Goal: Information Seeking & Learning: Learn about a topic

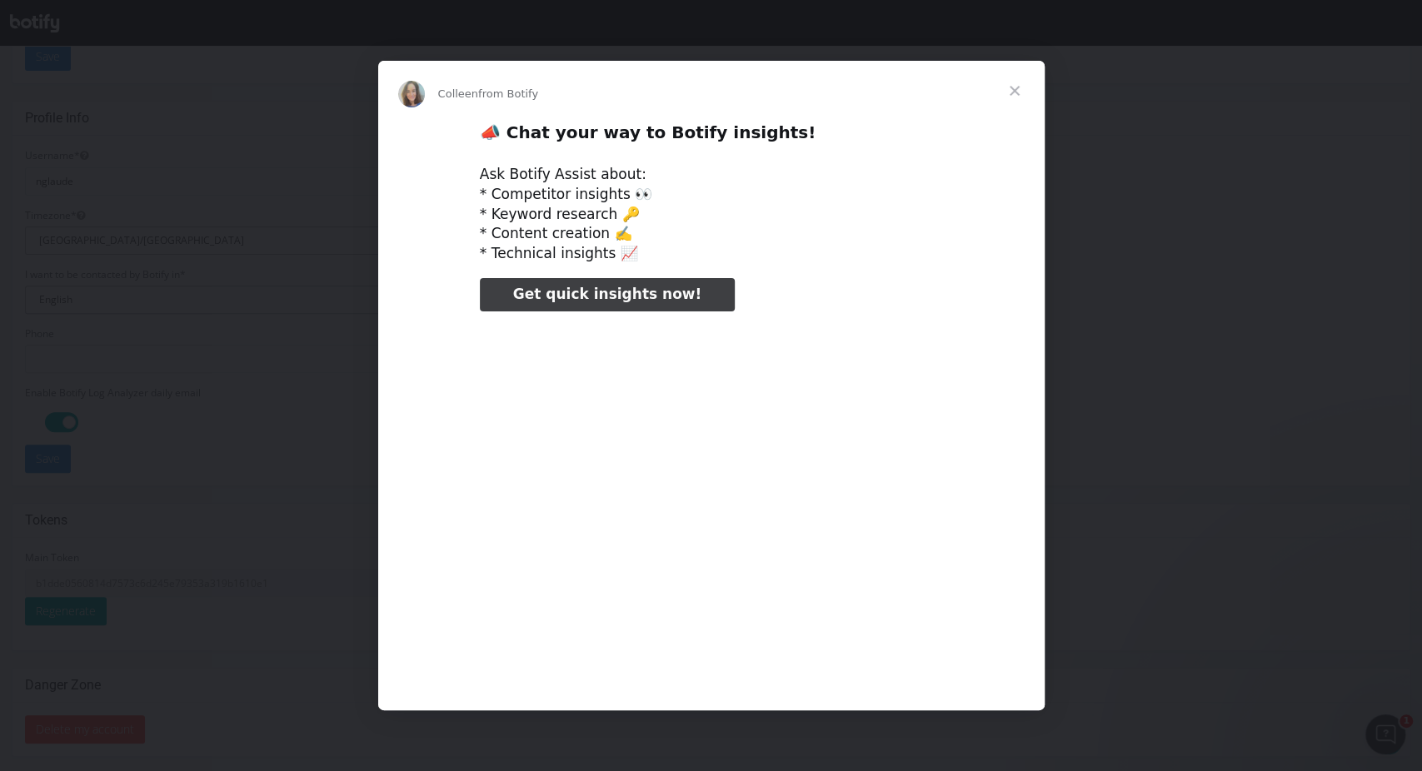
type input "159011"
click at [1017, 90] on span "Close" at bounding box center [1015, 91] width 60 height 60
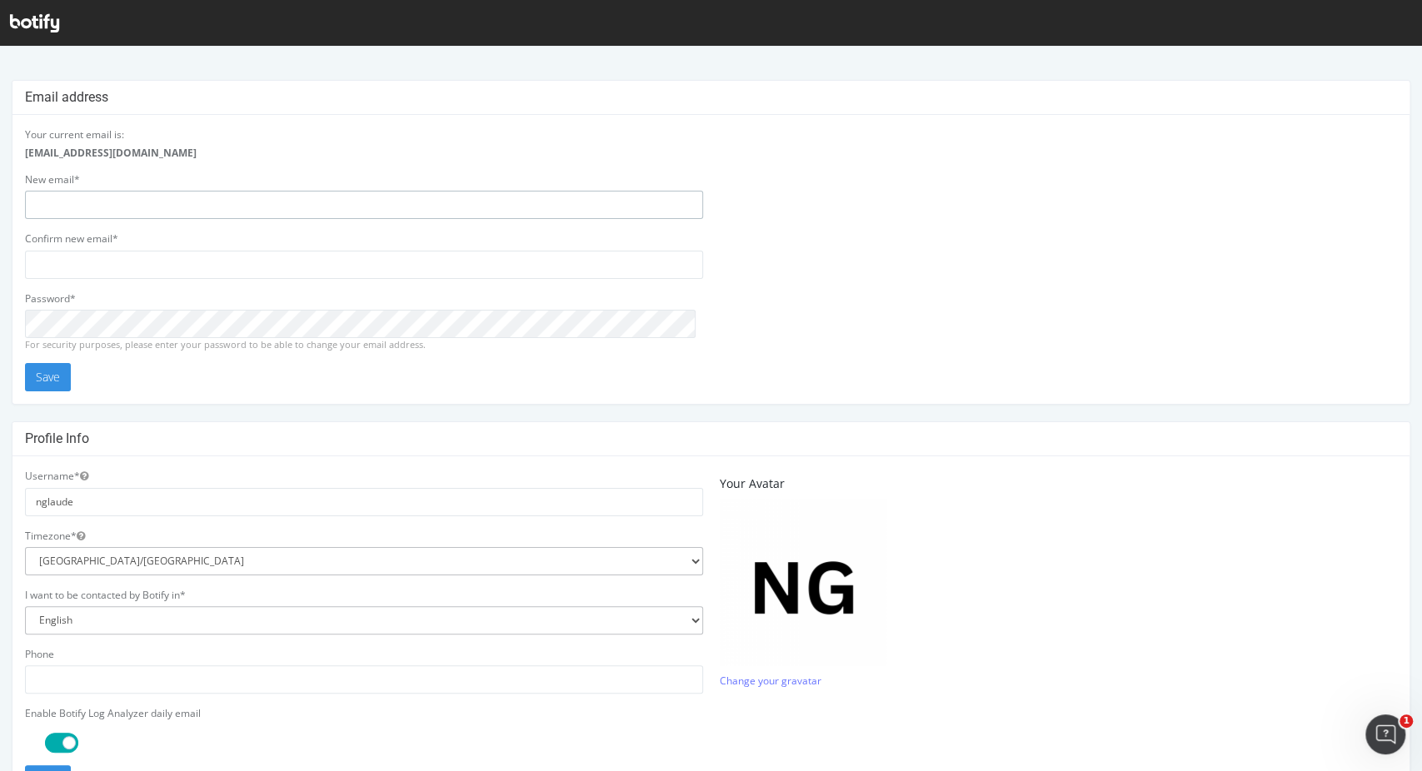
type input "nglaude"
click at [352, 564] on select "[GEOGRAPHIC_DATA]/[GEOGRAPHIC_DATA] [GEOGRAPHIC_DATA]/[GEOGRAPHIC_DATA] [GEOGRA…" at bounding box center [364, 561] width 678 height 28
select select "Universal"
click at [887, 170] on div "Your current email is: [EMAIL_ADDRESS][DOMAIN_NAME] New email* nglaude Confirm …" at bounding box center [711, 259] width 1389 height 264
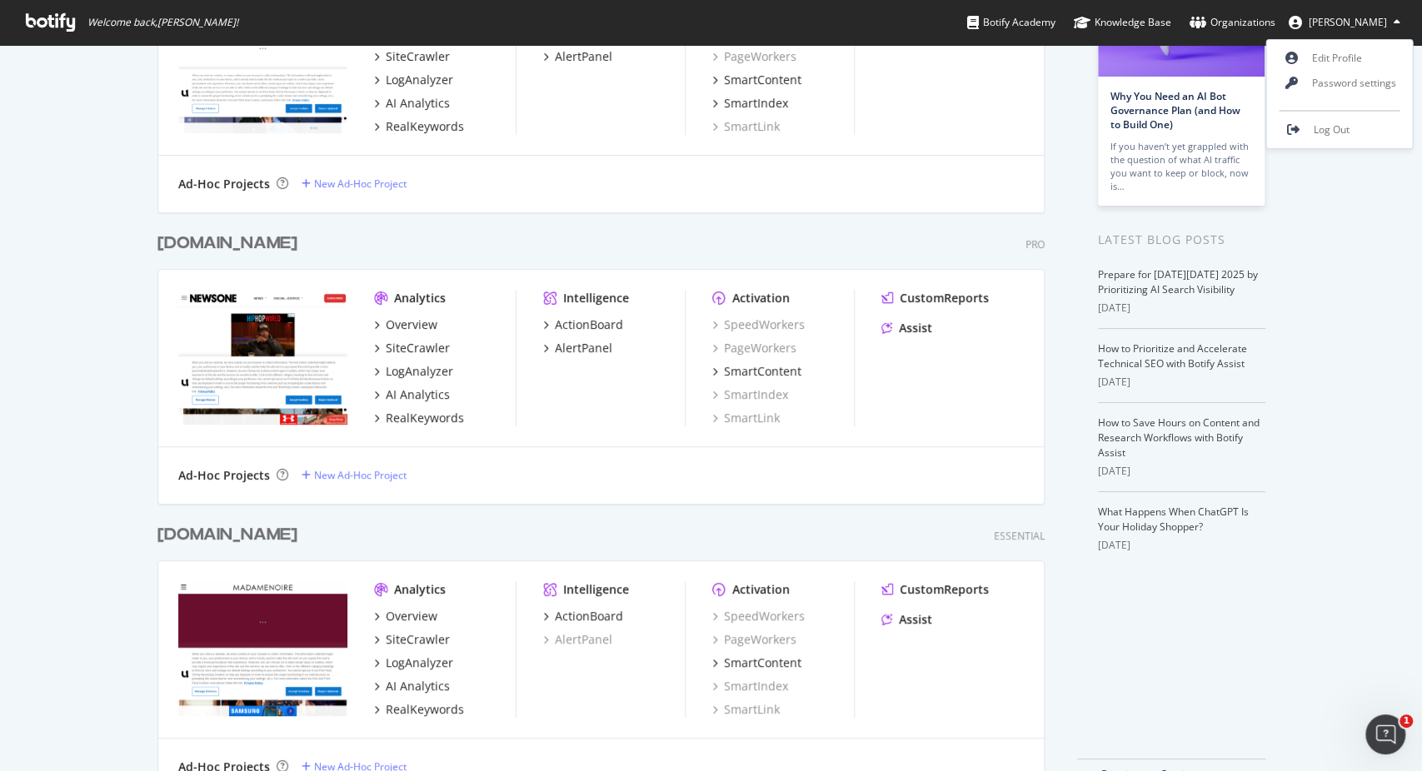
scroll to position [234, 0]
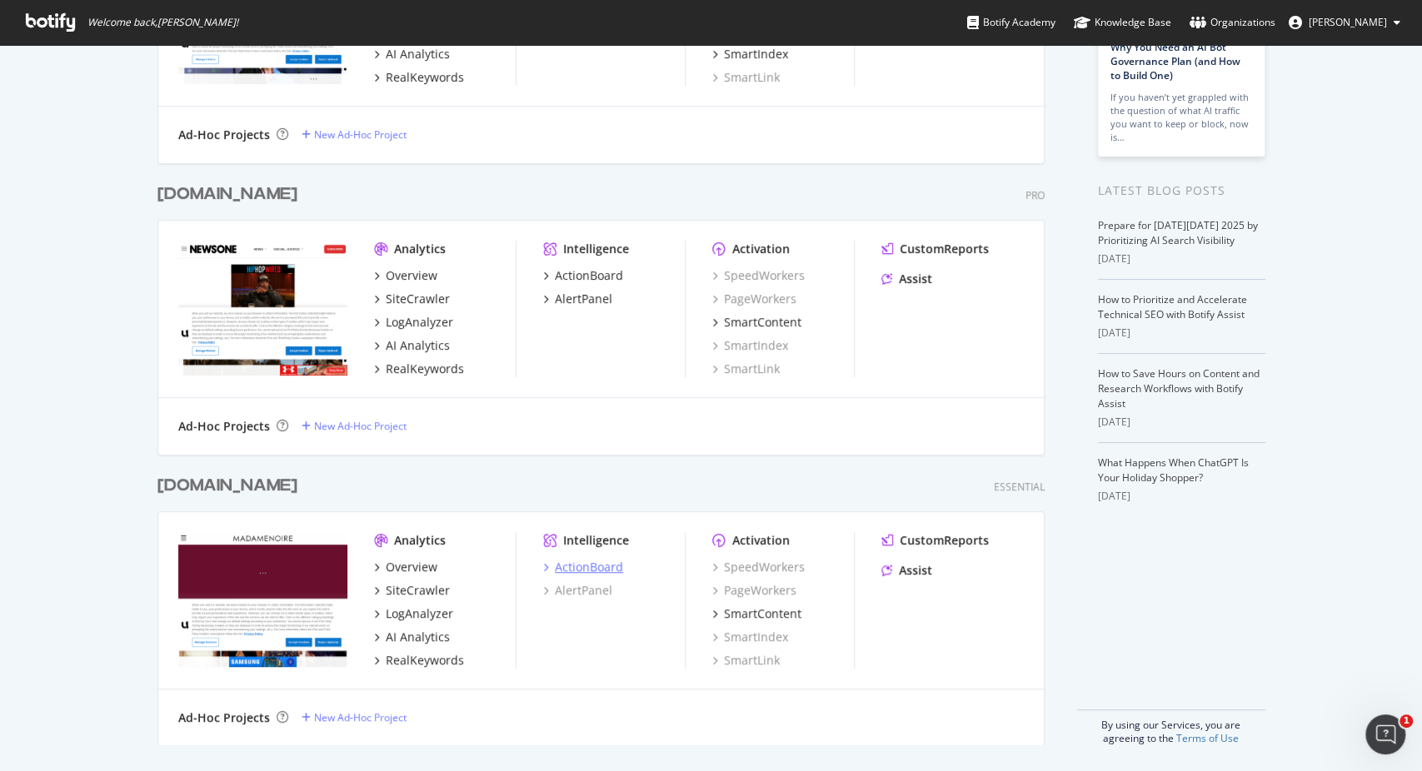
click at [568, 565] on div "ActionBoard" at bounding box center [589, 567] width 68 height 17
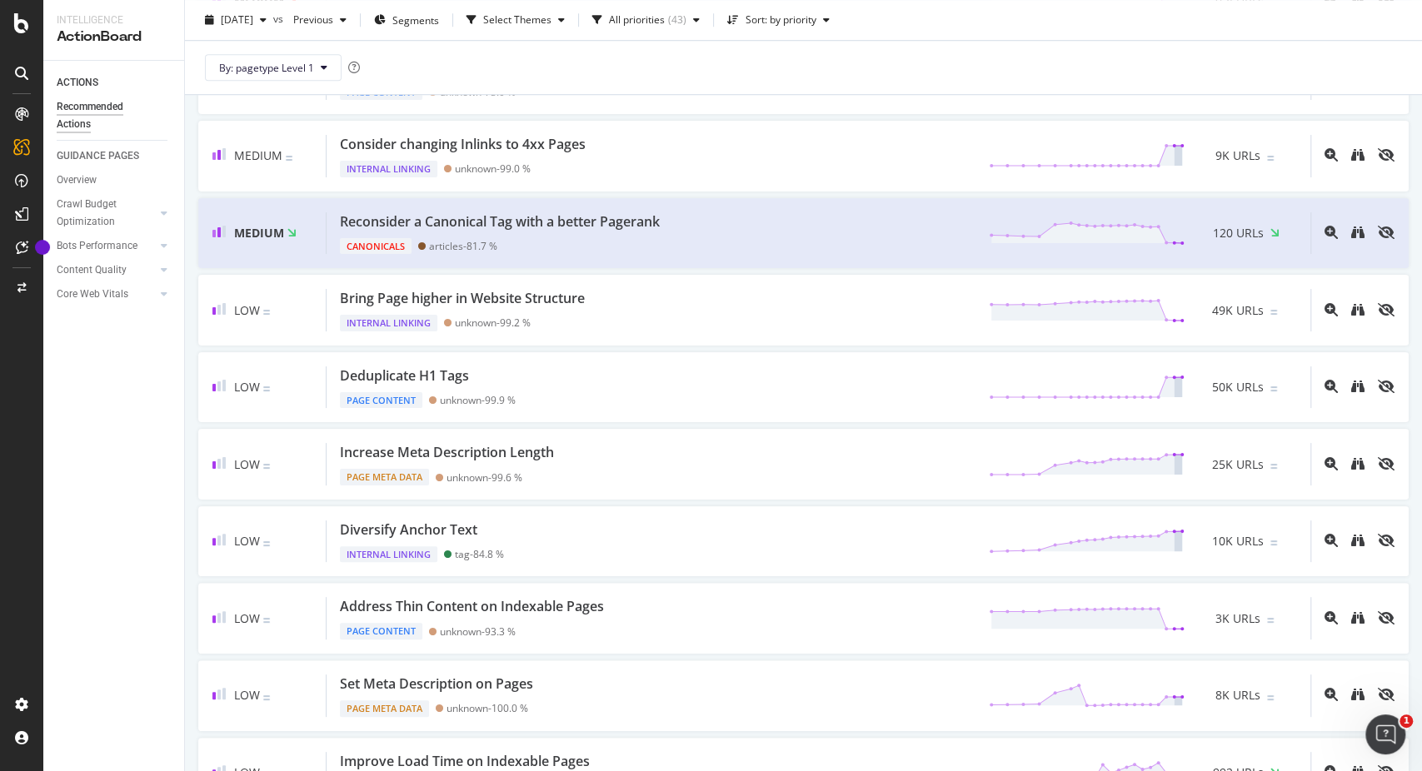
scroll to position [925, 0]
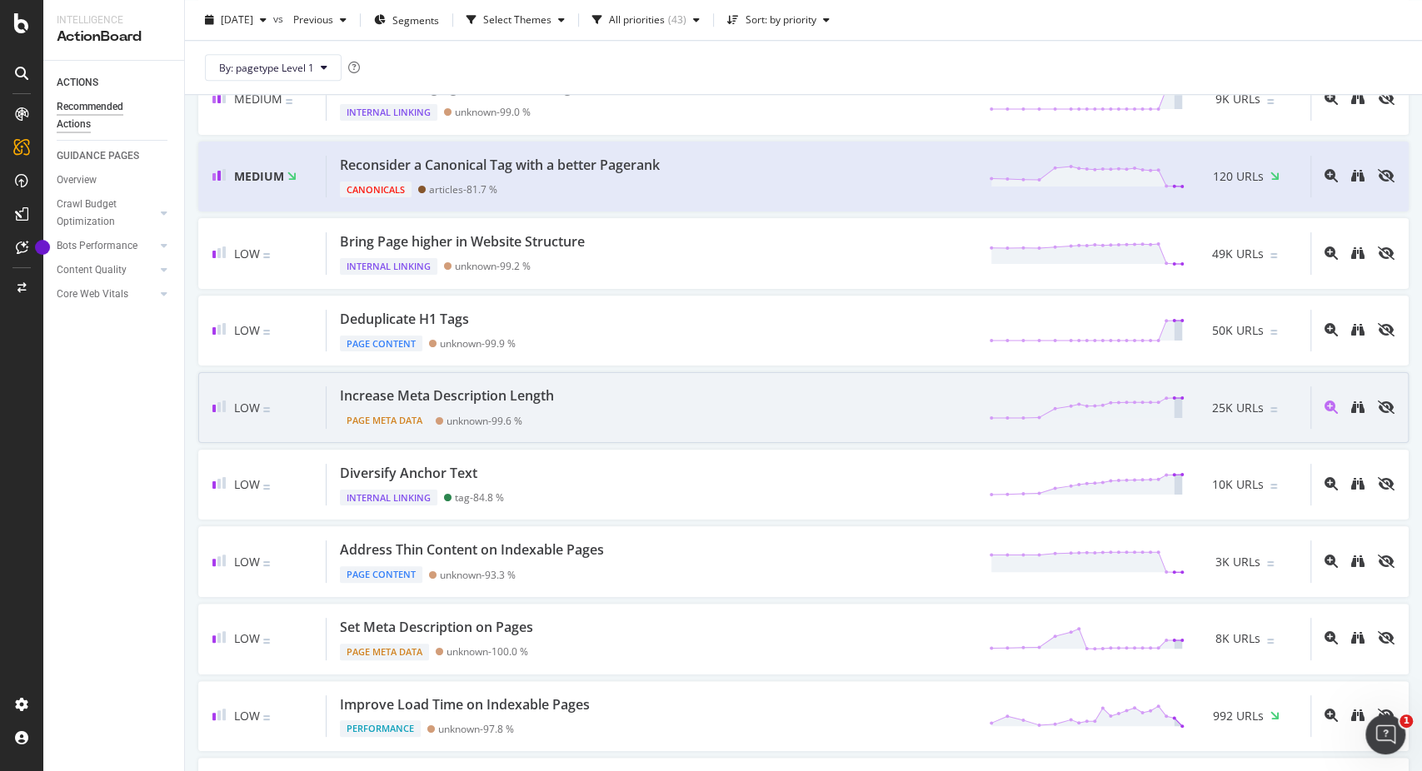
click at [593, 395] on div "Increase Meta Description Length Page Meta Data unknown - 99.6 % 25K URLs" at bounding box center [819, 407] width 984 height 42
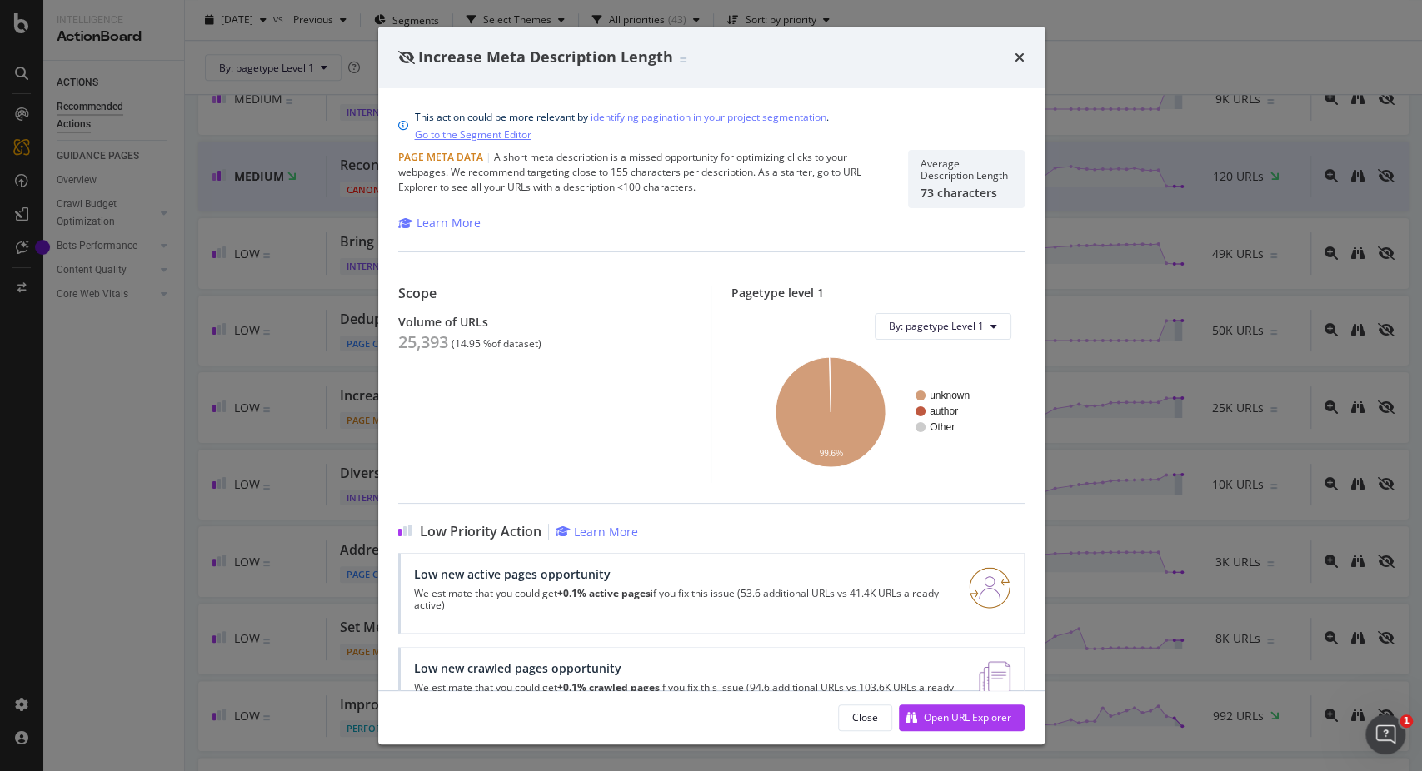
click at [946, 312] on div "By: pagetype Level 1 unknown author Other 99.6% pagetype Level 1 Crawled URLs u…" at bounding box center [877, 398] width 293 height 197
click at [946, 318] on button "By: pagetype Level 1" at bounding box center [943, 326] width 137 height 27
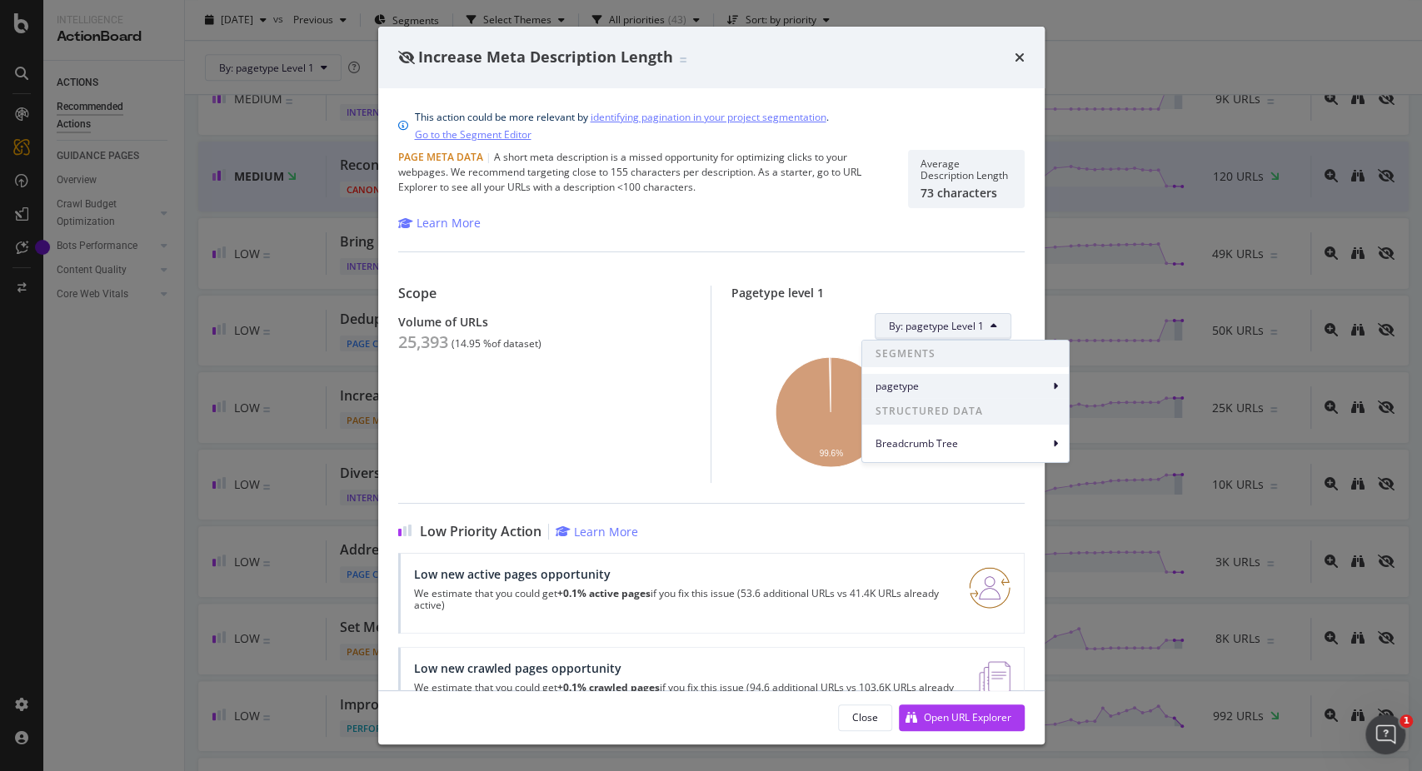
click at [930, 383] on span "pagetype" at bounding box center [961, 386] width 173 height 15
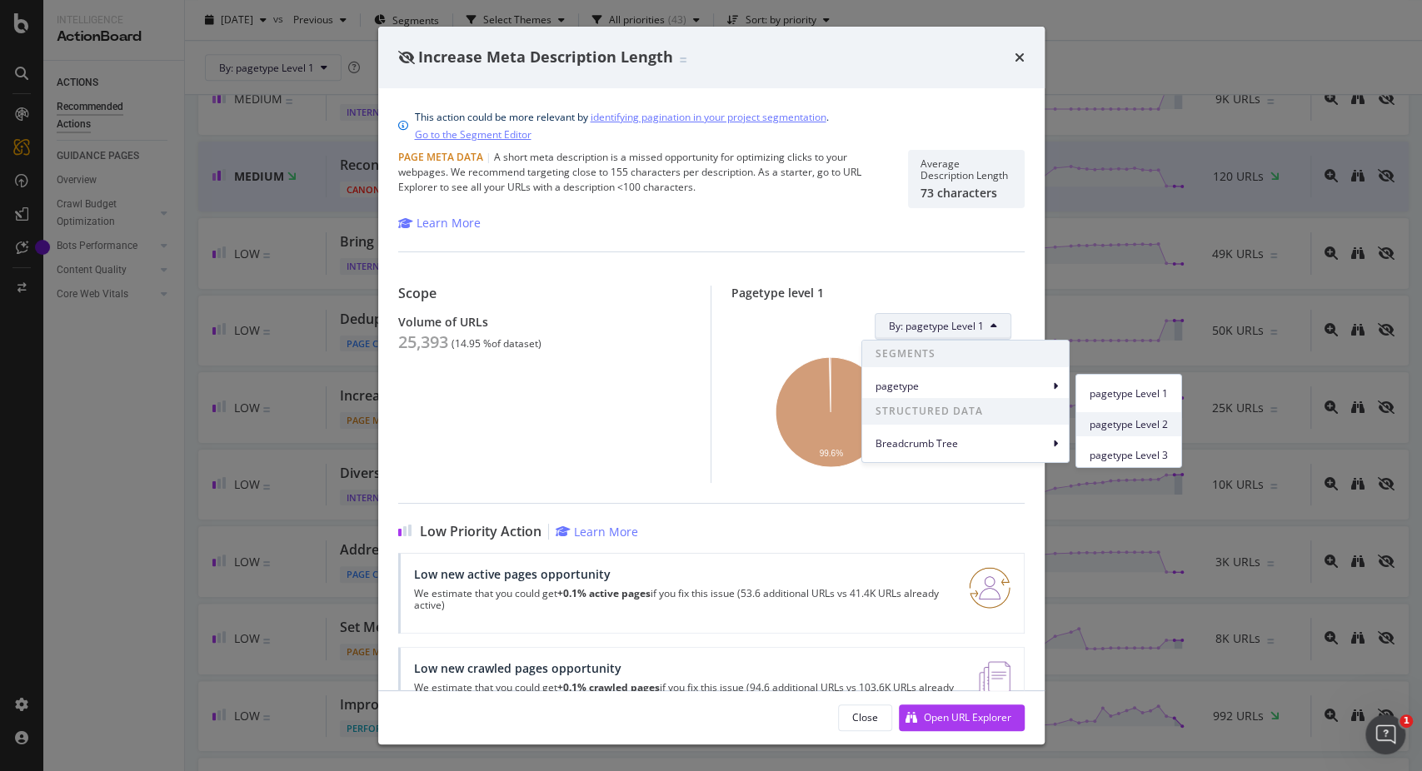
click at [1159, 428] on span "pagetype Level 2" at bounding box center [1129, 423] width 78 height 15
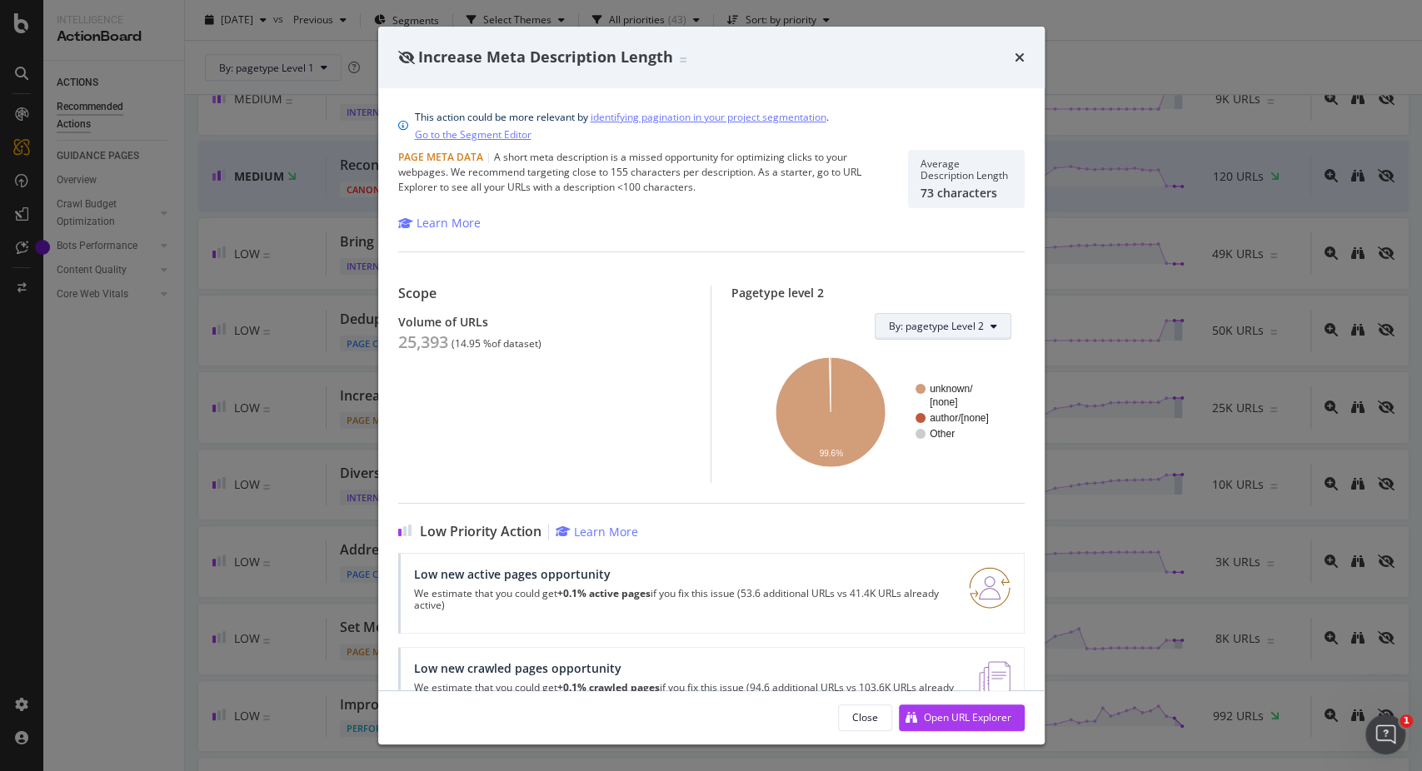
click at [954, 326] on span "By: pagetype Level 2" at bounding box center [936, 326] width 95 height 14
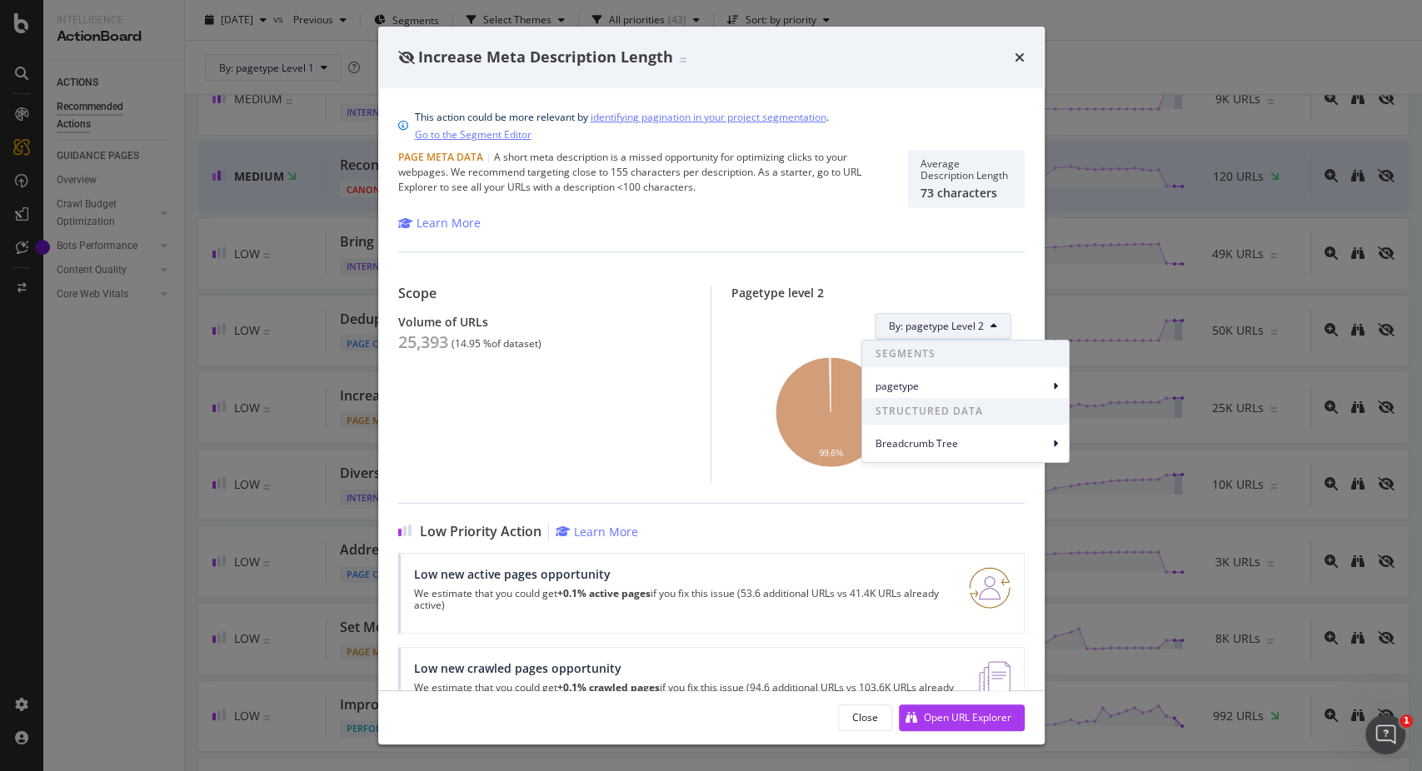
click at [790, 313] on div "By: pagetype Level 2" at bounding box center [878, 326] width 267 height 27
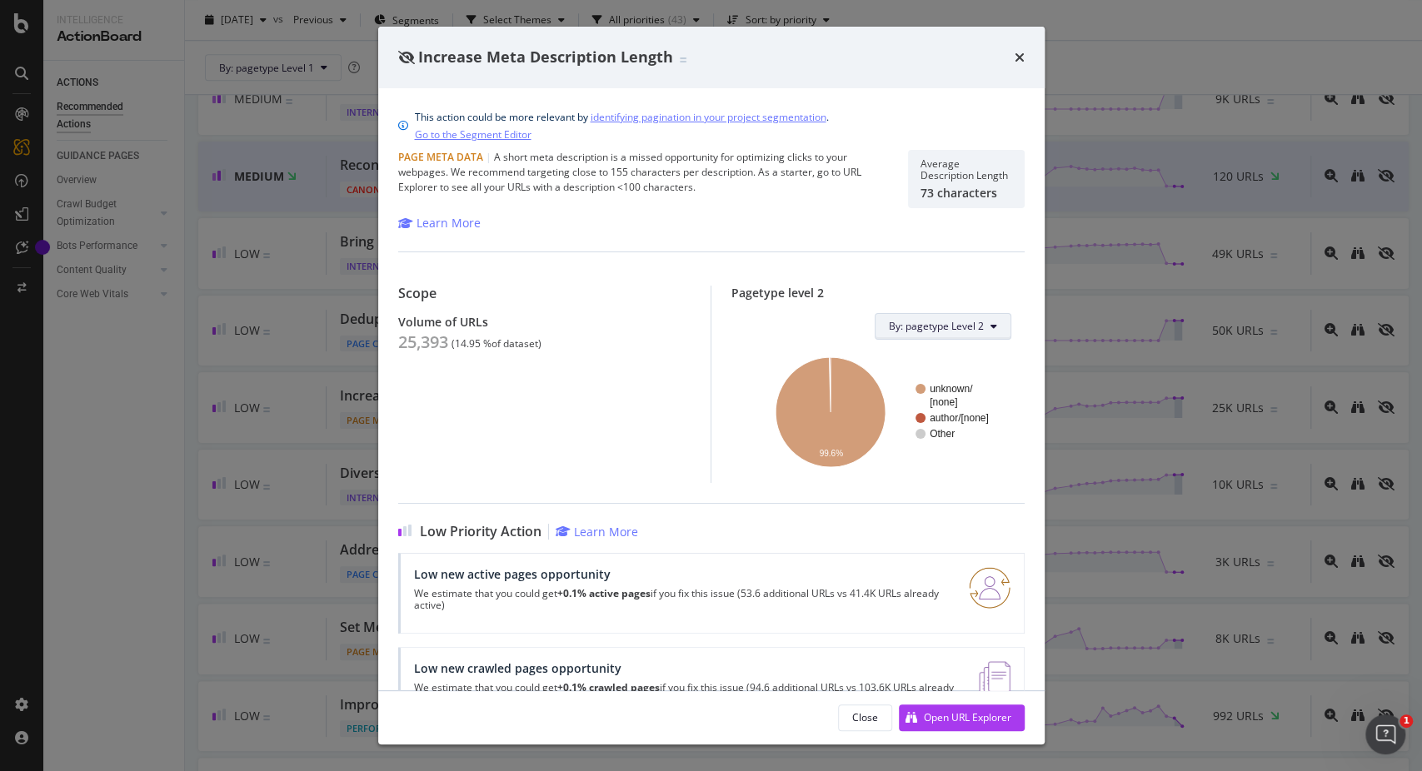
click at [990, 328] on icon "modal" at bounding box center [993, 327] width 7 height 10
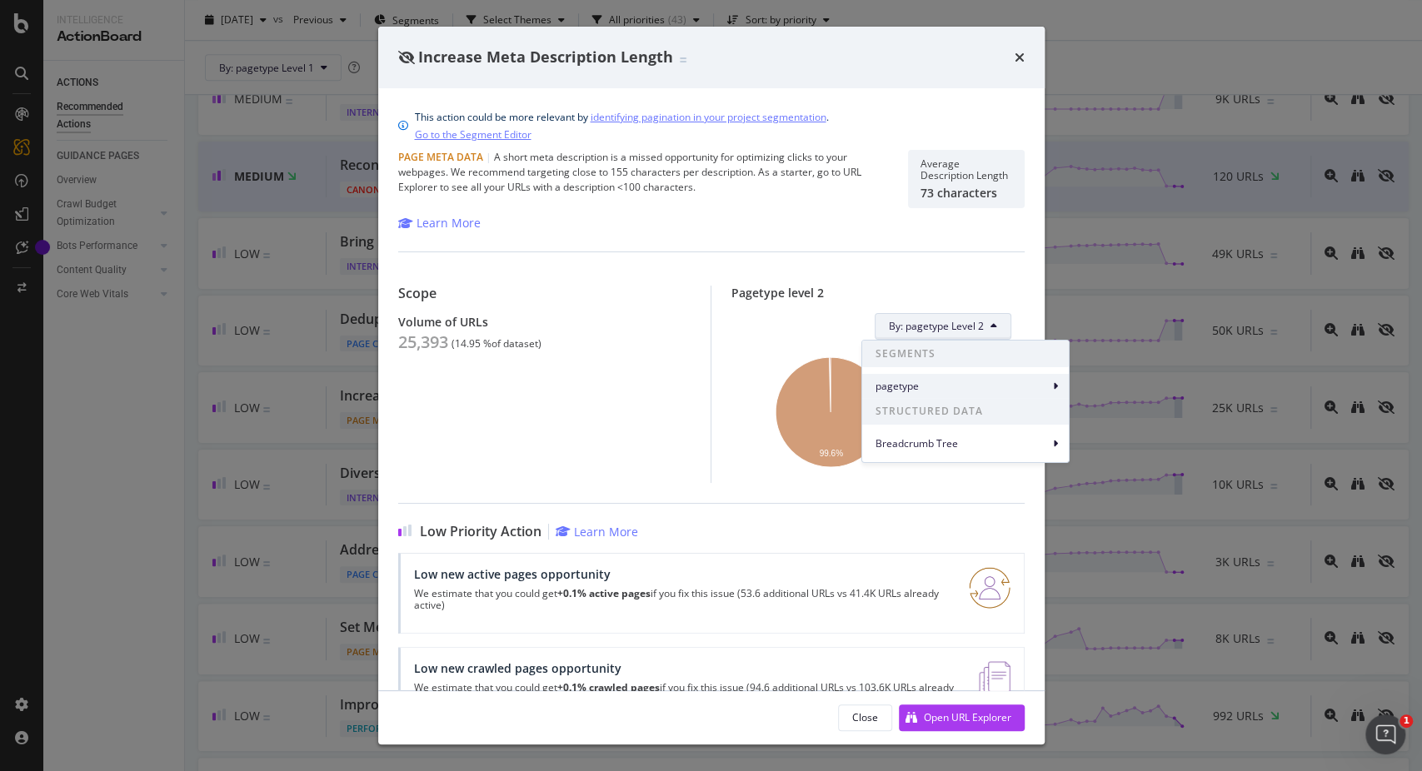
click at [986, 380] on span "pagetype" at bounding box center [961, 386] width 173 height 15
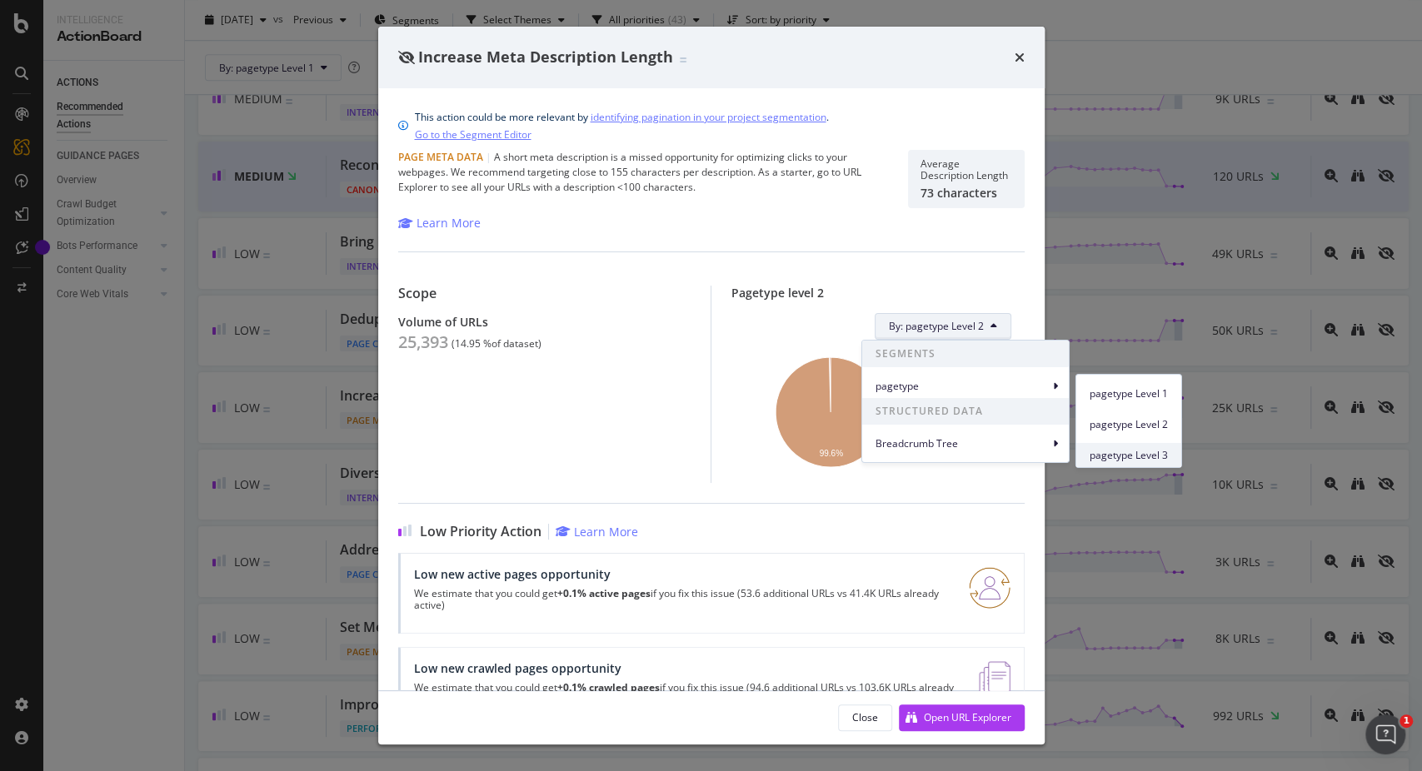
click at [1124, 455] on span "pagetype Level 3" at bounding box center [1129, 454] width 78 height 15
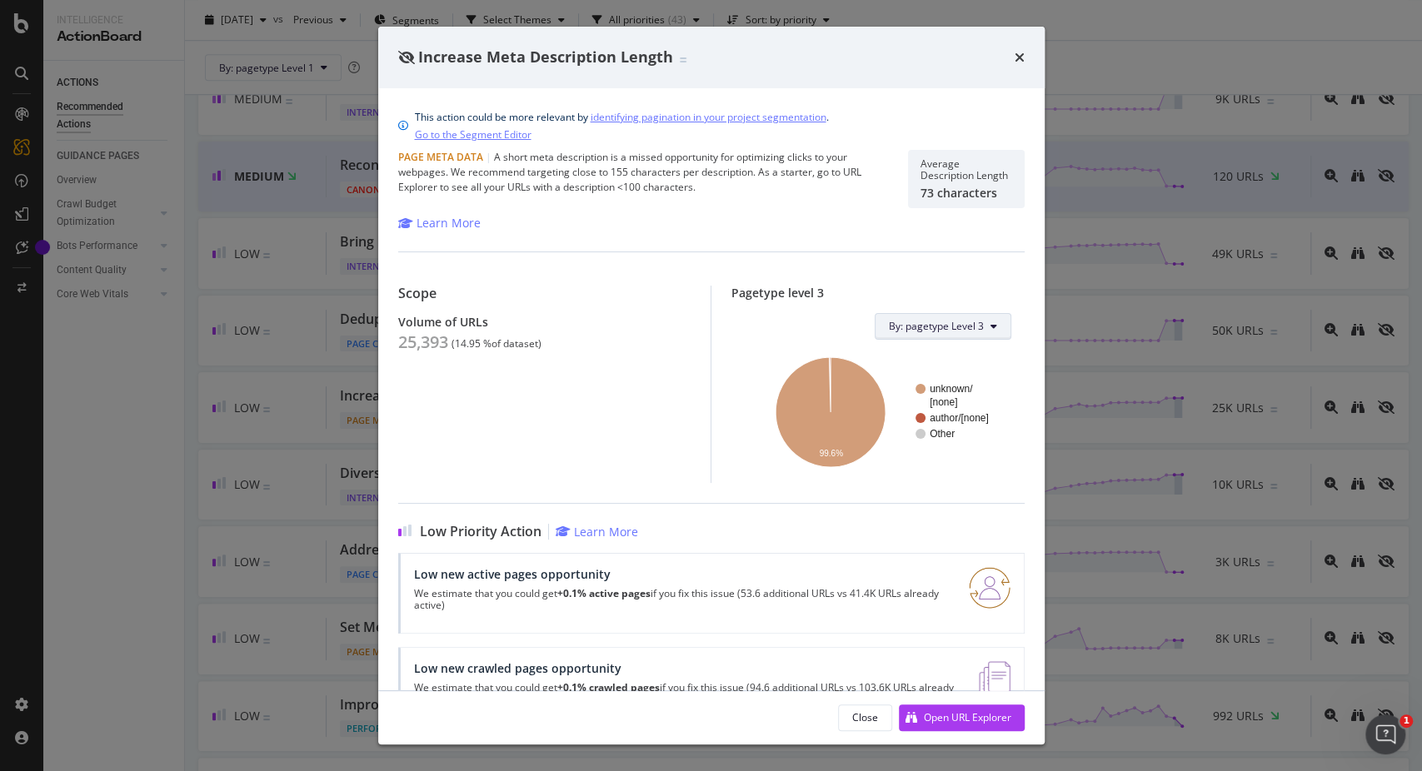
click at [988, 325] on button "By: pagetype Level 3" at bounding box center [943, 326] width 137 height 27
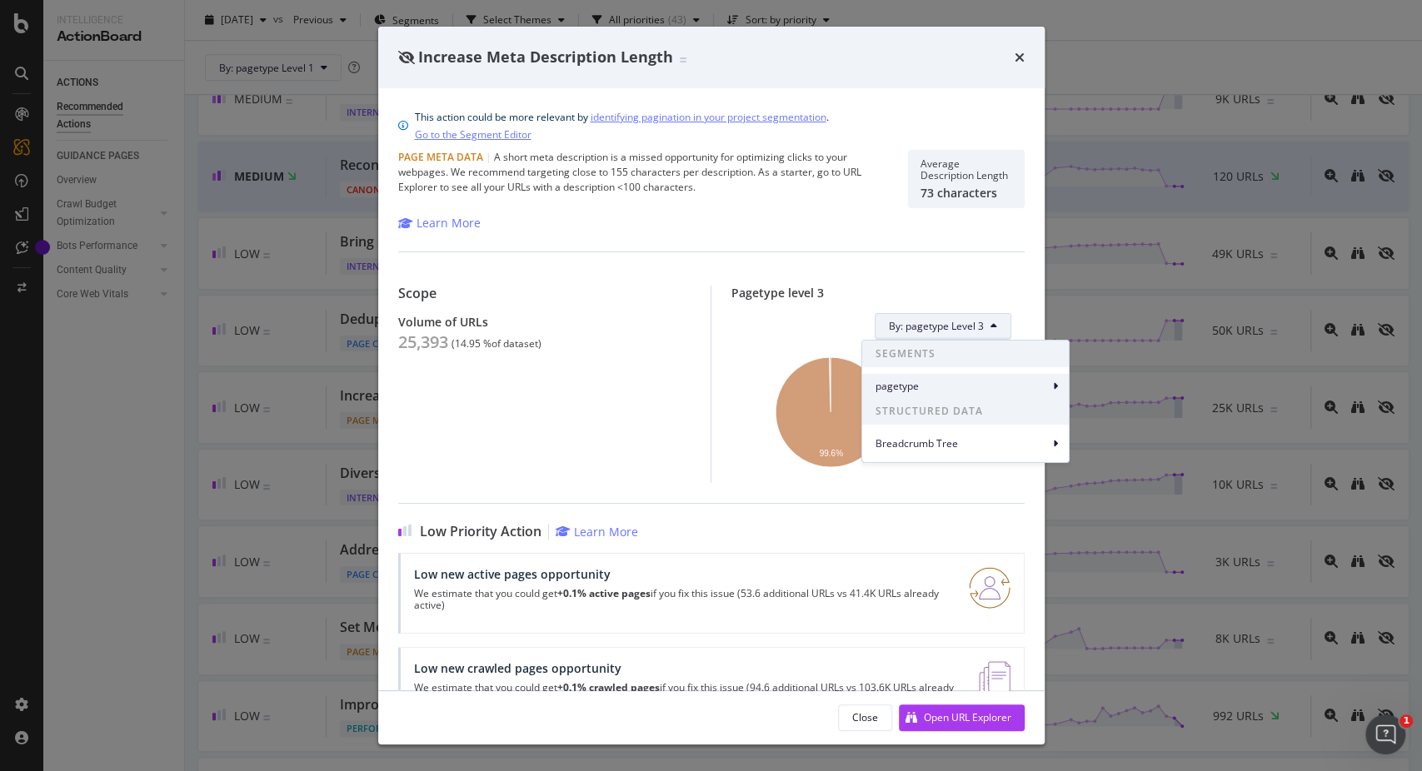
click at [921, 382] on span "pagetype" at bounding box center [961, 386] width 173 height 15
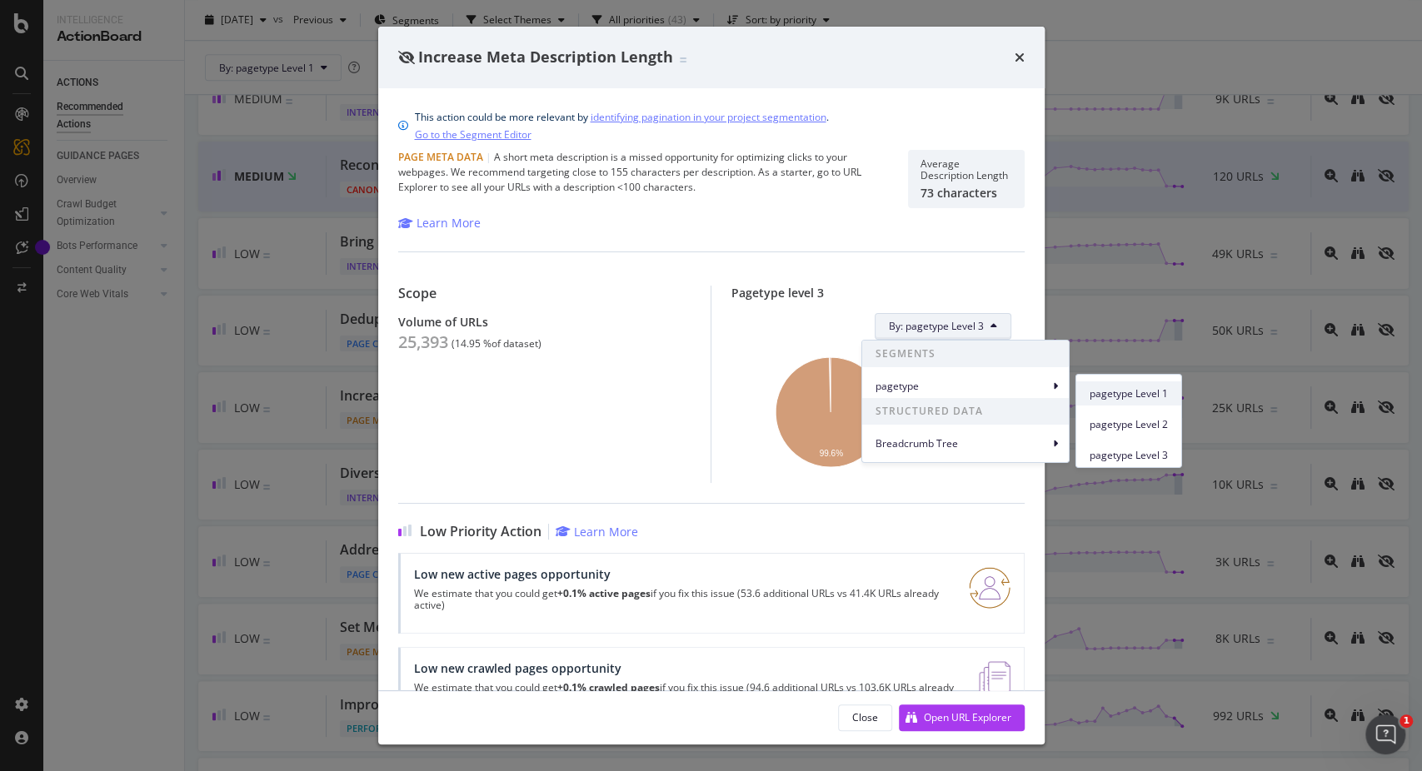
click at [1099, 396] on span "pagetype Level 1" at bounding box center [1129, 393] width 78 height 15
